Goal: Navigation & Orientation: Understand site structure

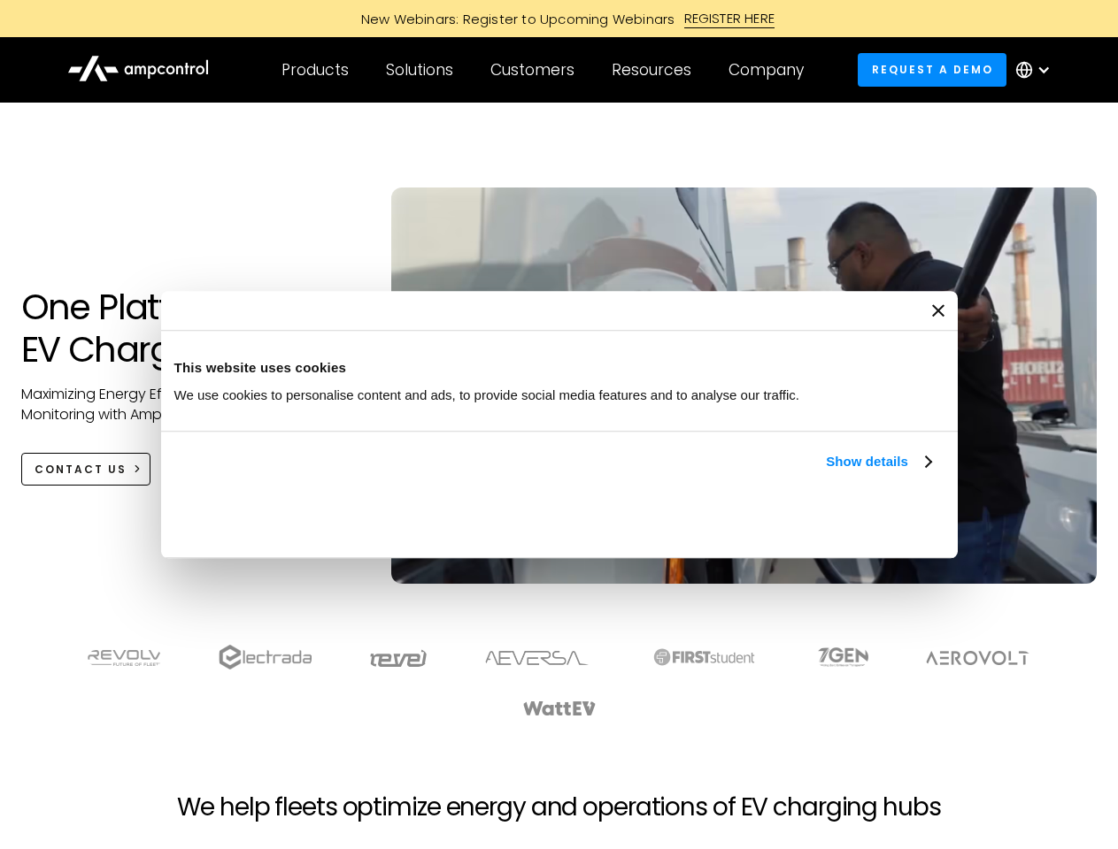
click at [826, 473] on link "Show details" at bounding box center [878, 461] width 104 height 21
click at [0, 0] on div "Necessary cookies help make a website usable by enabling basic functions like p…" at bounding box center [0, 0] width 0 height 0
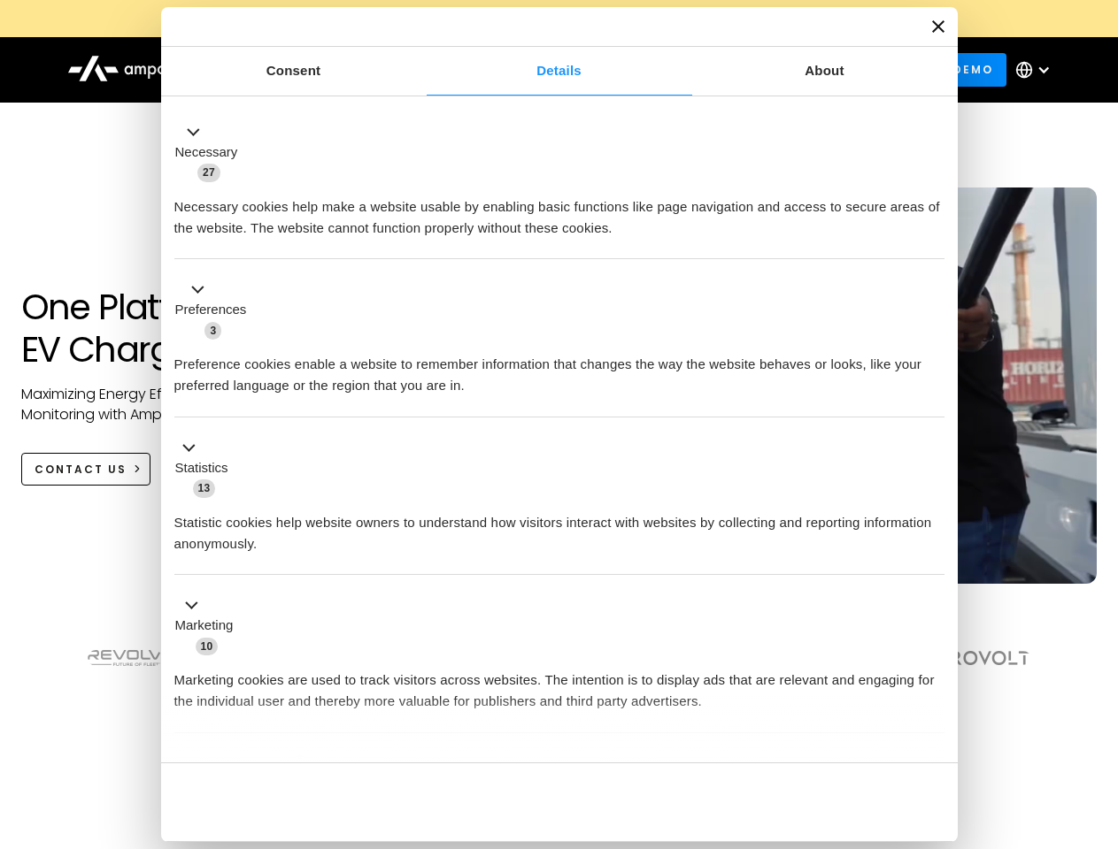
click at [544, 70] on div "Customers" at bounding box center [532, 69] width 84 height 19
click at [314, 70] on div "Products" at bounding box center [314, 69] width 67 height 19
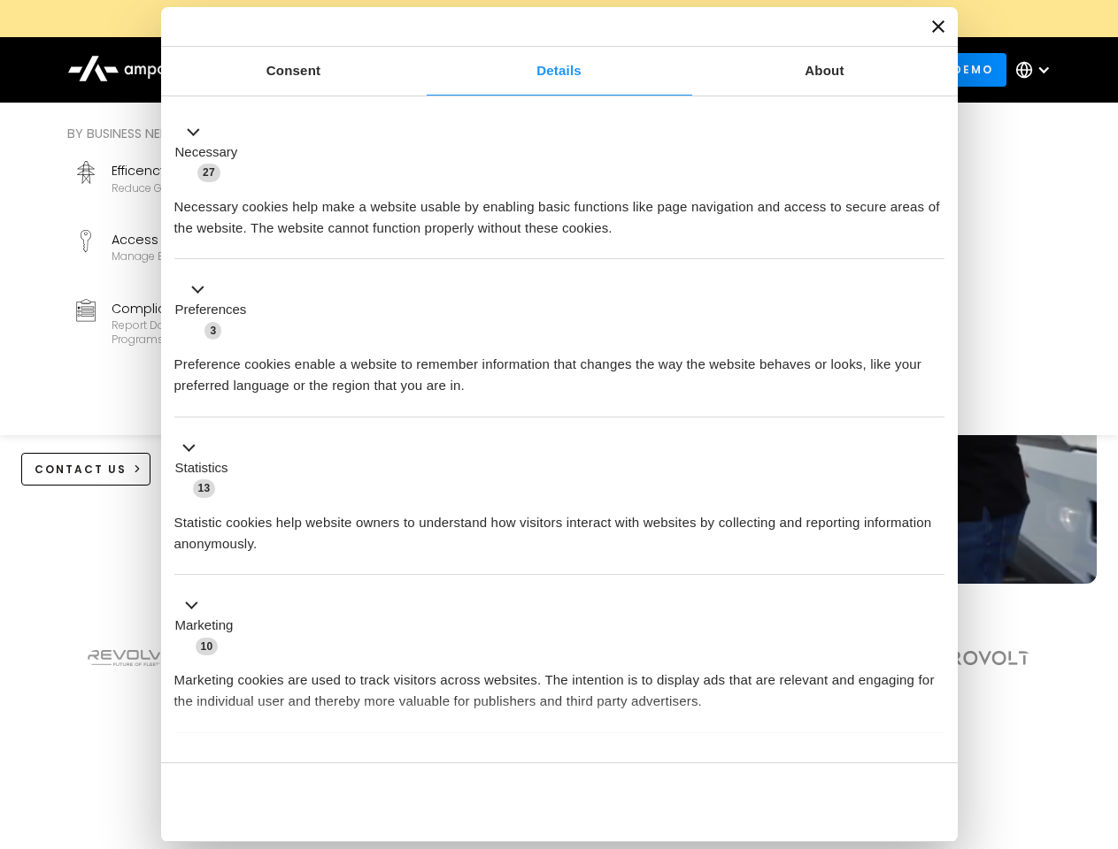
click at [420, 70] on div "Solutions" at bounding box center [419, 69] width 67 height 19
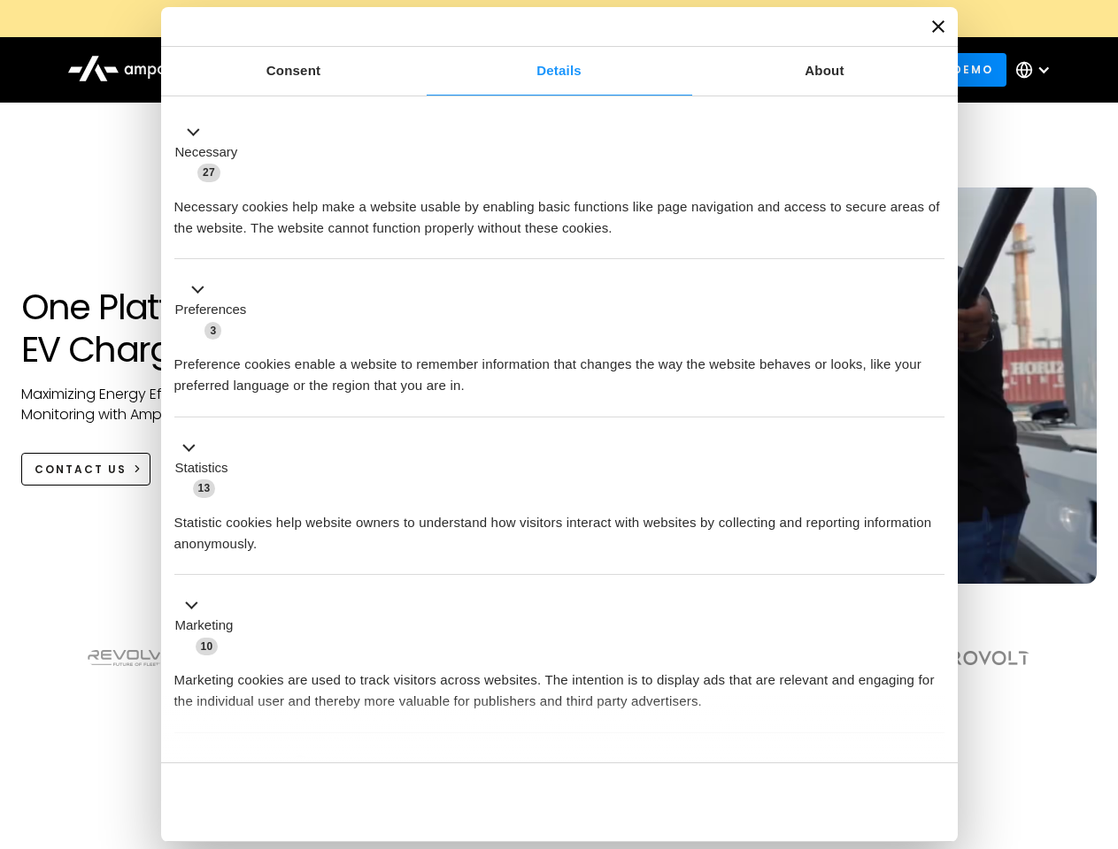
click at [535, 70] on div "Customers" at bounding box center [532, 69] width 84 height 19
click at [655, 70] on div "Resources" at bounding box center [651, 69] width 80 height 19
click at [772, 70] on div "Company" at bounding box center [765, 69] width 75 height 19
click at [1037, 70] on div at bounding box center [1043, 70] width 14 height 14
